Goal: Information Seeking & Learning: Learn about a topic

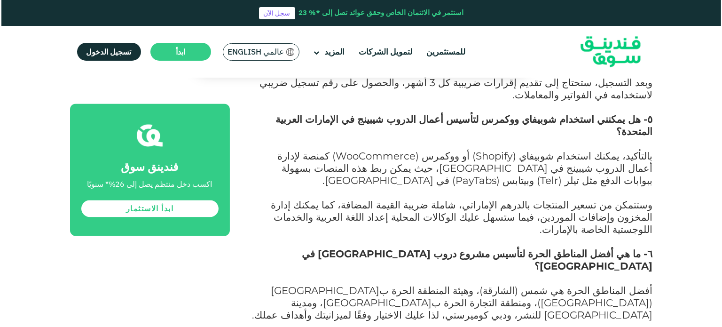
scroll to position [5499, 0]
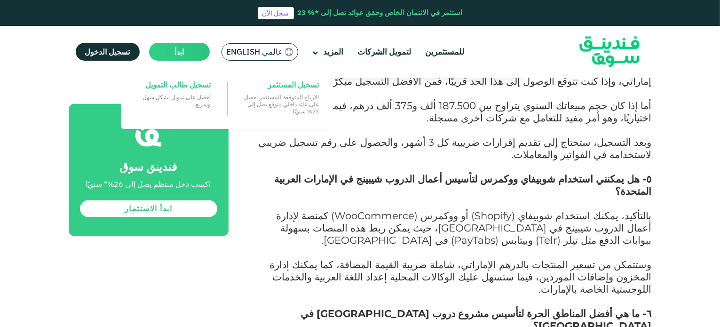
click at [190, 47] on main "ابدأ" at bounding box center [179, 52] width 61 height 18
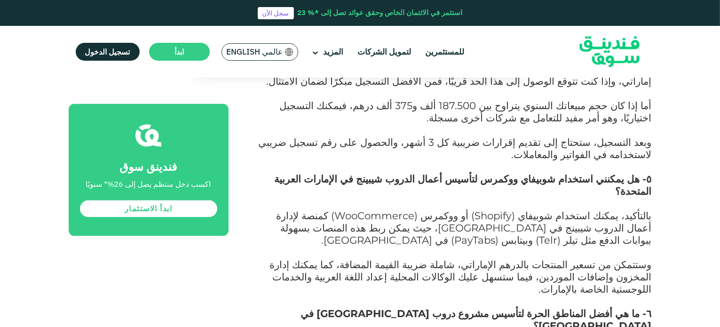
click at [241, 45] on div "عالمي English" at bounding box center [259, 51] width 77 height 17
click at [250, 54] on span "عالمي English" at bounding box center [255, 52] width 56 height 11
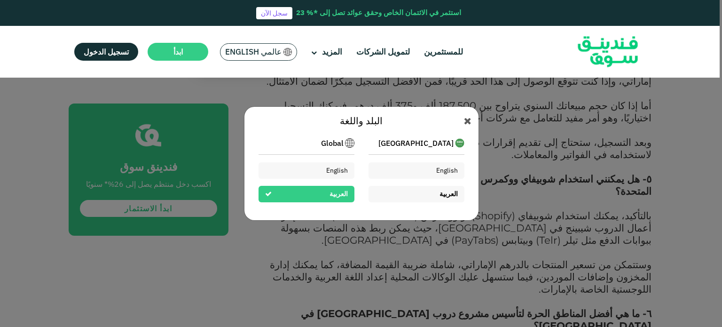
click at [450, 195] on span "العربية" at bounding box center [448, 193] width 18 height 8
click at [421, 196] on div "العربية" at bounding box center [416, 194] width 96 height 16
click at [407, 136] on div "[GEOGRAPHIC_DATA] English ال[DEMOGRAPHIC_DATA] Global English ال[DEMOGRAPHIC_DA…" at bounding box center [361, 170] width 206 height 85
click at [411, 141] on span "[GEOGRAPHIC_DATA]" at bounding box center [415, 142] width 75 height 11
click at [402, 64] on div "للمستثمرين لتمويل الشركات المزيد من نحن" at bounding box center [358, 52] width 583 height 52
